Goal: Task Accomplishment & Management: Use online tool/utility

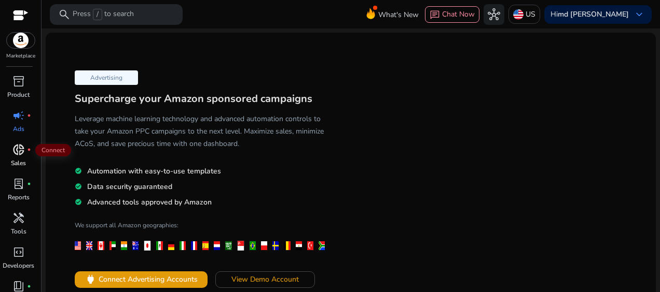
click at [11, 149] on div "donut_small fiber_manual_record" at bounding box center [18, 150] width 29 height 17
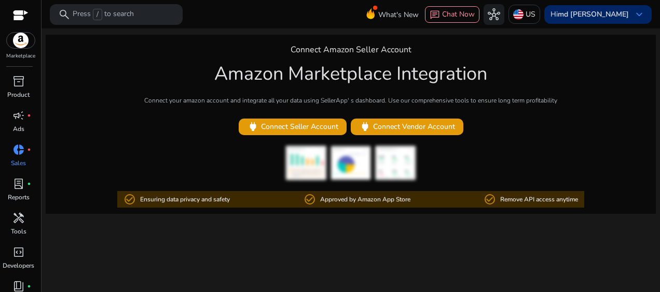
click at [628, 11] on div "Hi md zibon ali keyboard_arrow_down" at bounding box center [597, 14] width 107 height 19
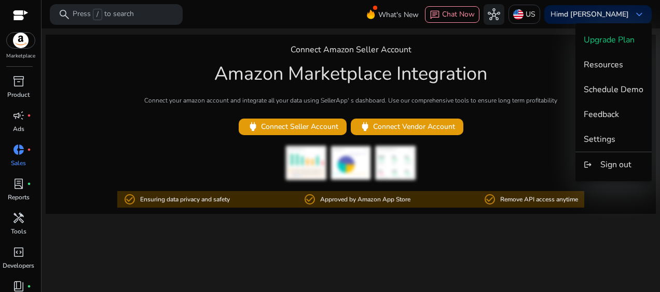
click at [533, 65] on div at bounding box center [330, 146] width 660 height 292
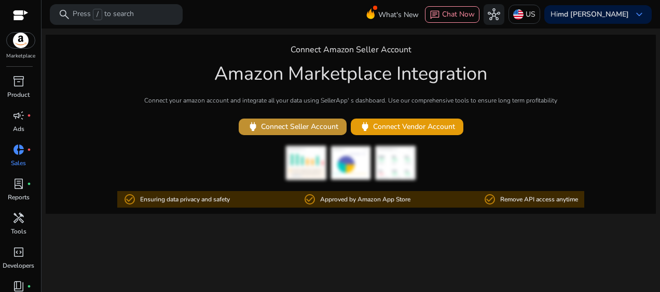
click at [295, 124] on span "power Connect Seller Account" at bounding box center [292, 127] width 91 height 12
click at [21, 217] on span "handyman" at bounding box center [18, 218] width 12 height 12
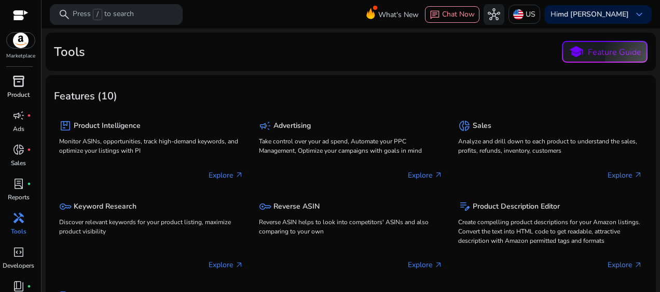
click at [21, 82] on span "inventory_2" at bounding box center [18, 81] width 12 height 12
